Goal: Transaction & Acquisition: Book appointment/travel/reservation

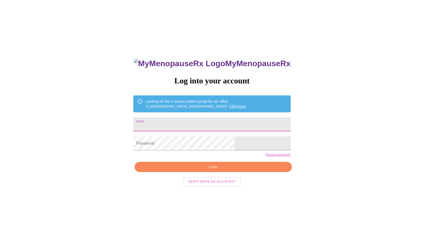
click at [180, 125] on input "Email" at bounding box center [211, 125] width 157 height 14
type input "amydiben@gmail.com"
click at [193, 170] on span "Login" at bounding box center [213, 167] width 146 height 6
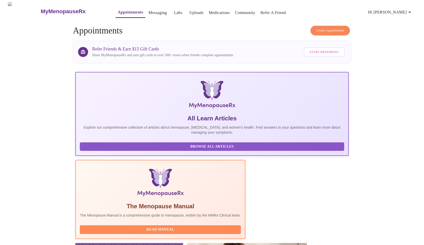
click at [335, 28] on span "Create Appointment" at bounding box center [330, 31] width 28 height 6
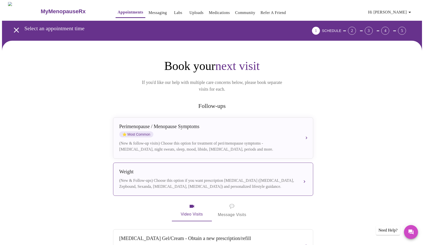
click at [148, 178] on div "(New & Follow-ups) Choose this option if you want prescription weight managemen…" at bounding box center [208, 184] width 178 height 12
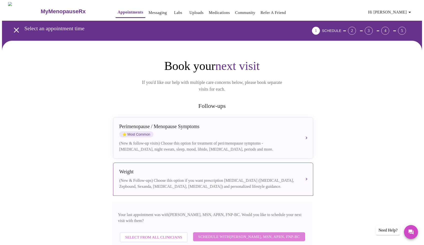
click at [215, 234] on span "Schedule with Larissa Wright, MSN, APRN, FNP-BC" at bounding box center [249, 237] width 102 height 7
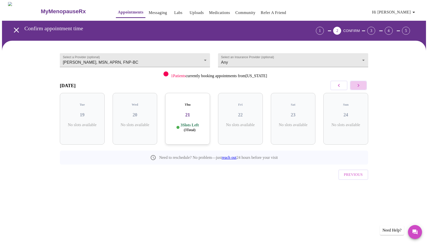
click at [359, 87] on icon "button" at bounding box center [358, 86] width 6 height 6
click at [359, 86] on icon "button" at bounding box center [358, 86] width 6 height 6
click at [95, 112] on h3 "11" at bounding box center [82, 115] width 37 height 6
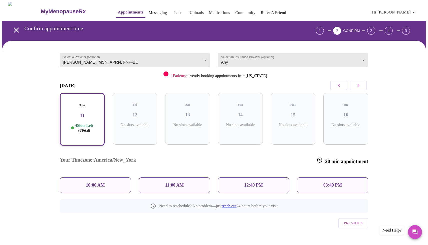
click at [88, 183] on p "10:00 AM" at bounding box center [95, 185] width 19 height 5
